Goal: Information Seeking & Learning: Check status

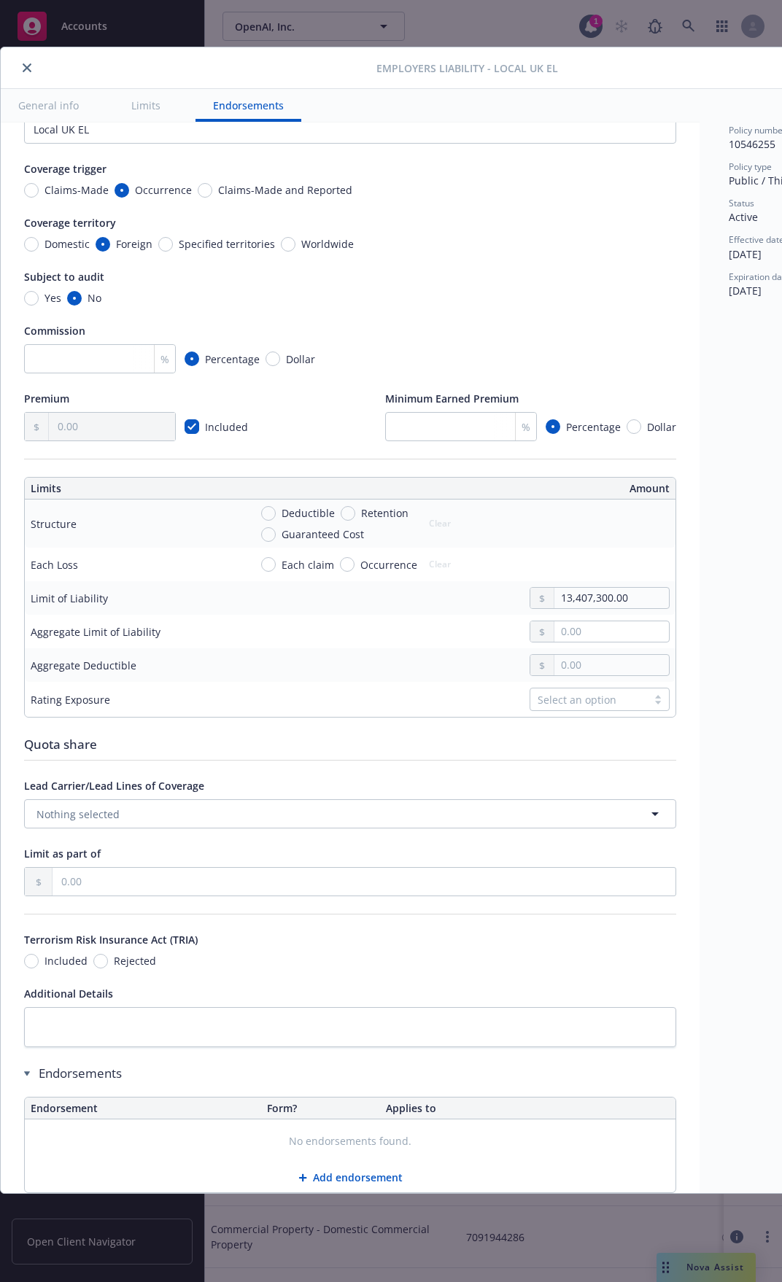
scroll to position [51, 0]
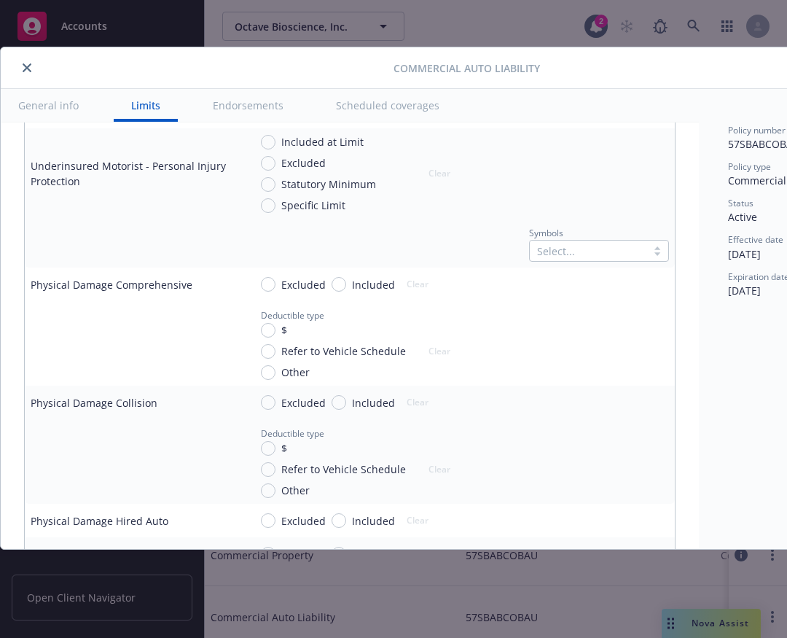
scroll to position [1126, 0]
